Goal: Use online tool/utility: Utilize a website feature to perform a specific function

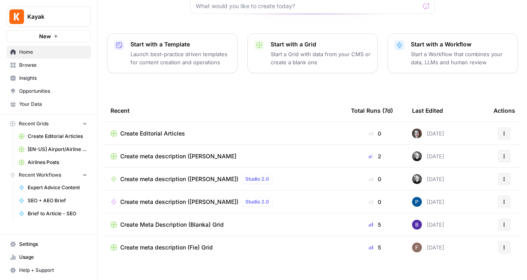
scroll to position [95, 0]
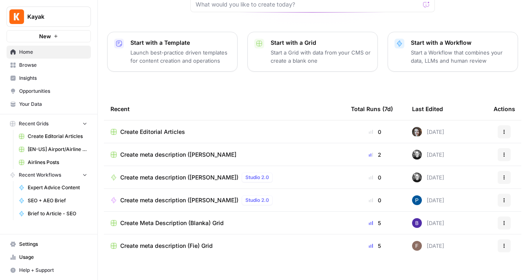
click at [37, 89] on span "Opportunities" at bounding box center [53, 91] width 68 height 7
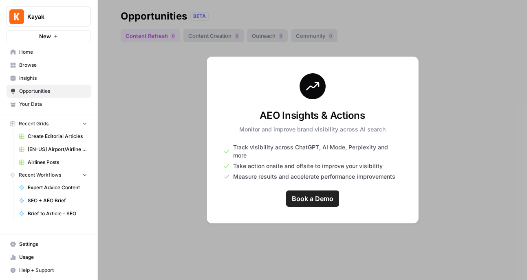
click at [31, 76] on span "Insights" at bounding box center [53, 78] width 68 height 7
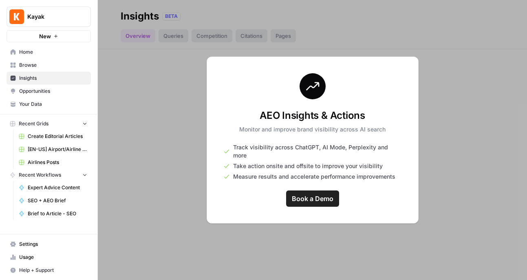
click at [29, 63] on span "Browse" at bounding box center [53, 65] width 68 height 7
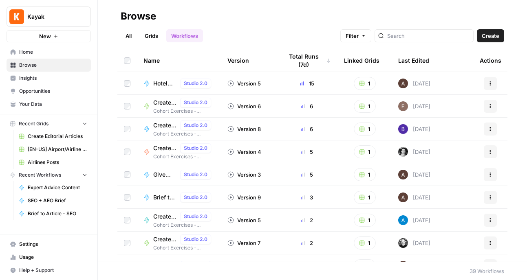
click at [158, 82] on span "Hotel Writer WIP" at bounding box center [165, 83] width 24 height 8
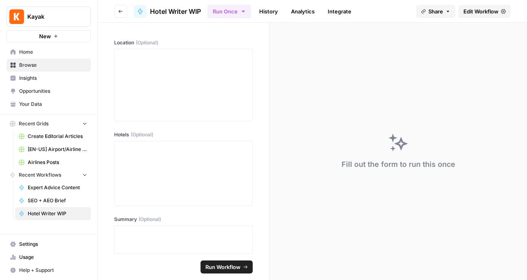
click at [121, 13] on icon "button" at bounding box center [120, 11] width 5 height 5
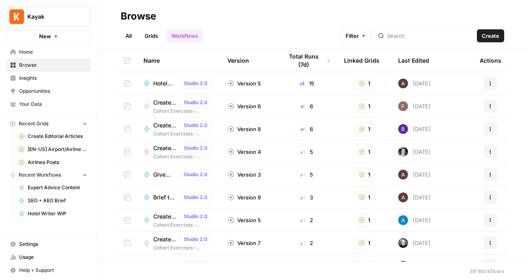
click at [161, 104] on span "Create meta description (Fie)" at bounding box center [165, 103] width 24 height 8
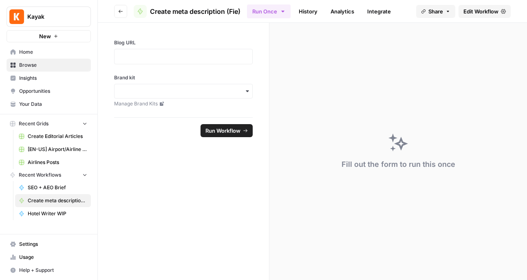
click at [120, 11] on icon "button" at bounding box center [120, 11] width 5 height 5
